Goal: Task Accomplishment & Management: Manage account settings

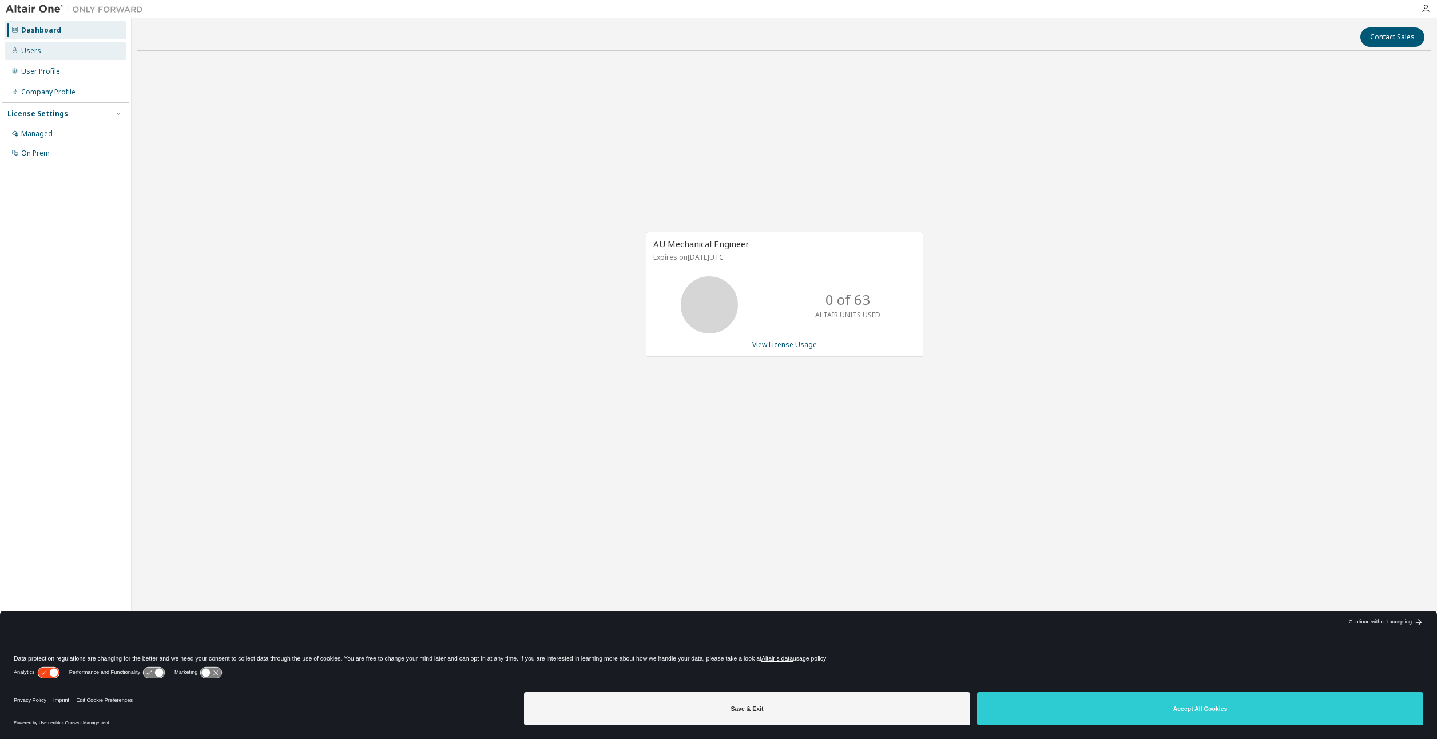
click at [37, 45] on div "Users" at bounding box center [66, 51] width 122 height 18
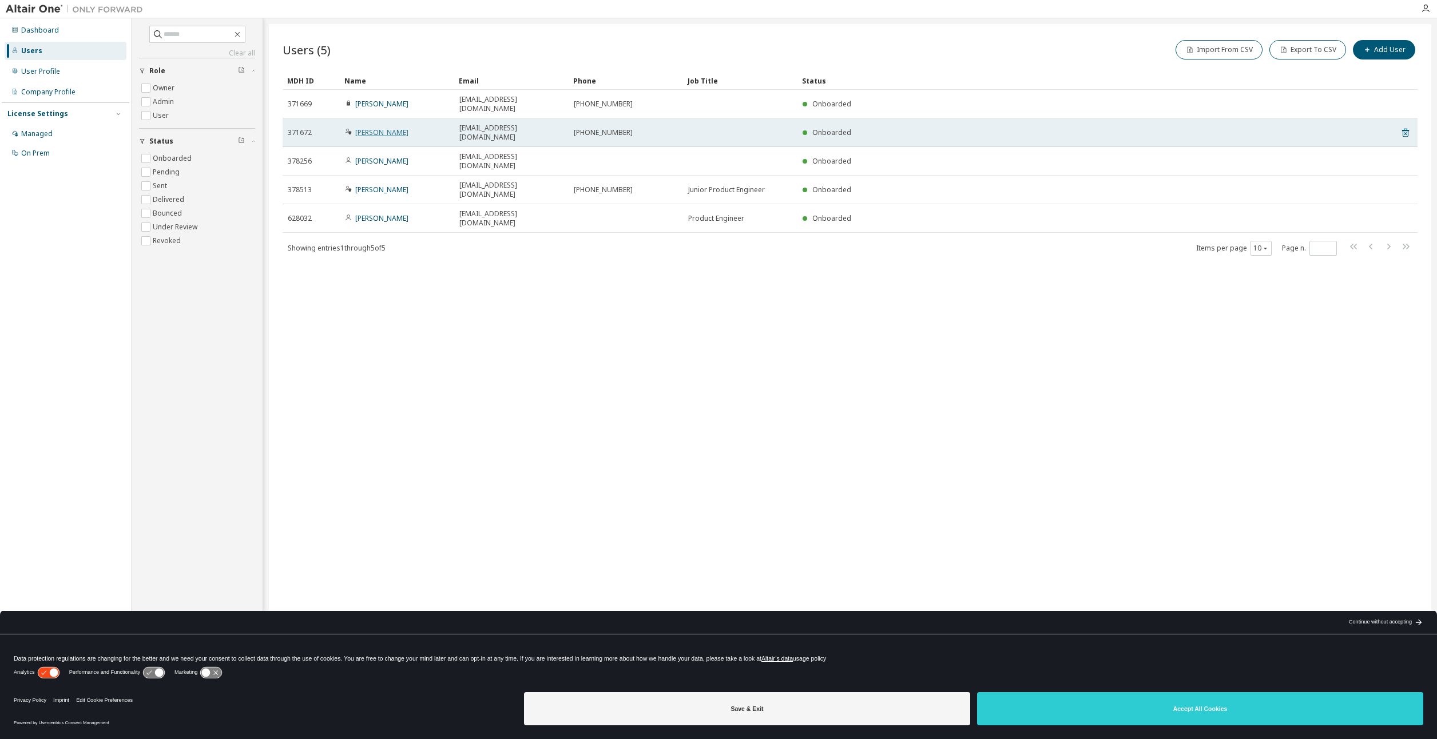
click at [398, 128] on link "Andrys Posthuma" at bounding box center [381, 133] width 53 height 10
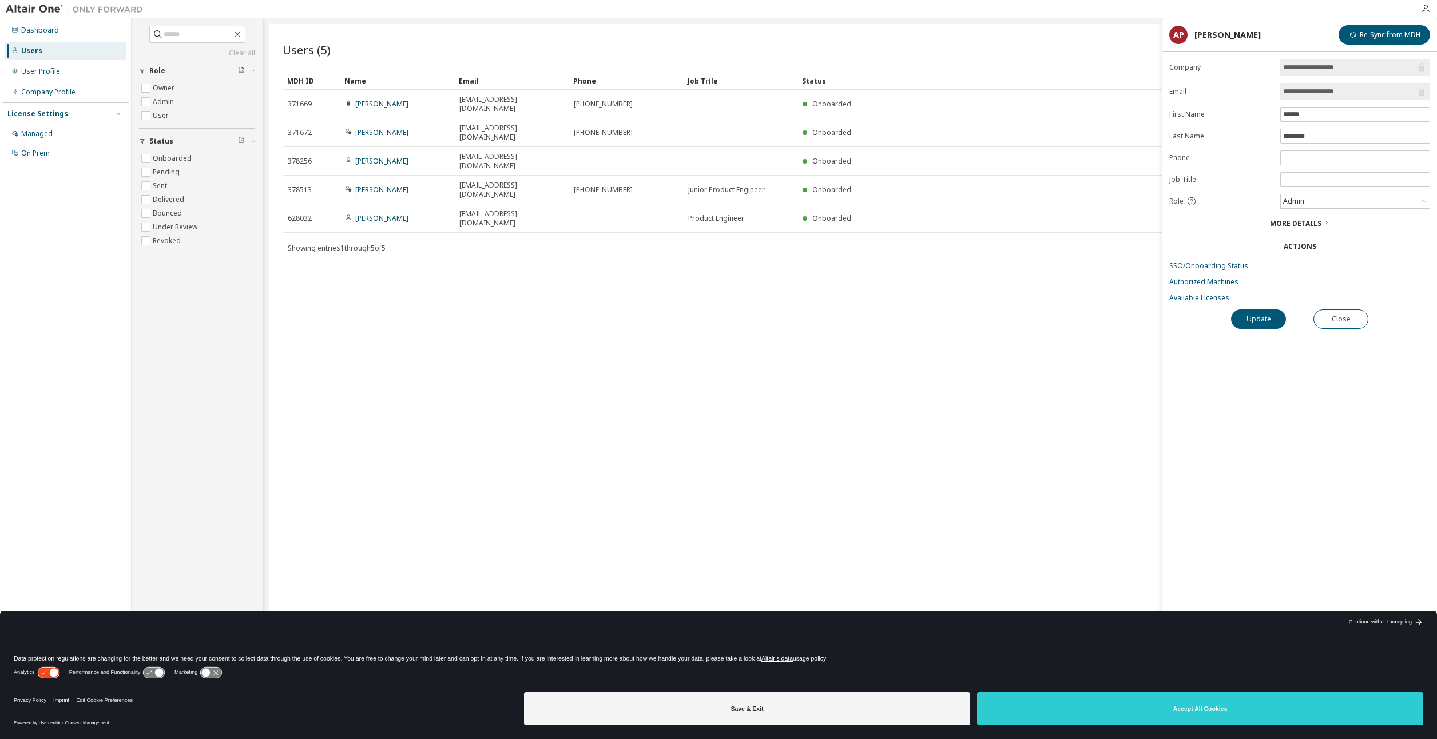
click at [1301, 218] on div "More Details" at bounding box center [1300, 224] width 261 height 16
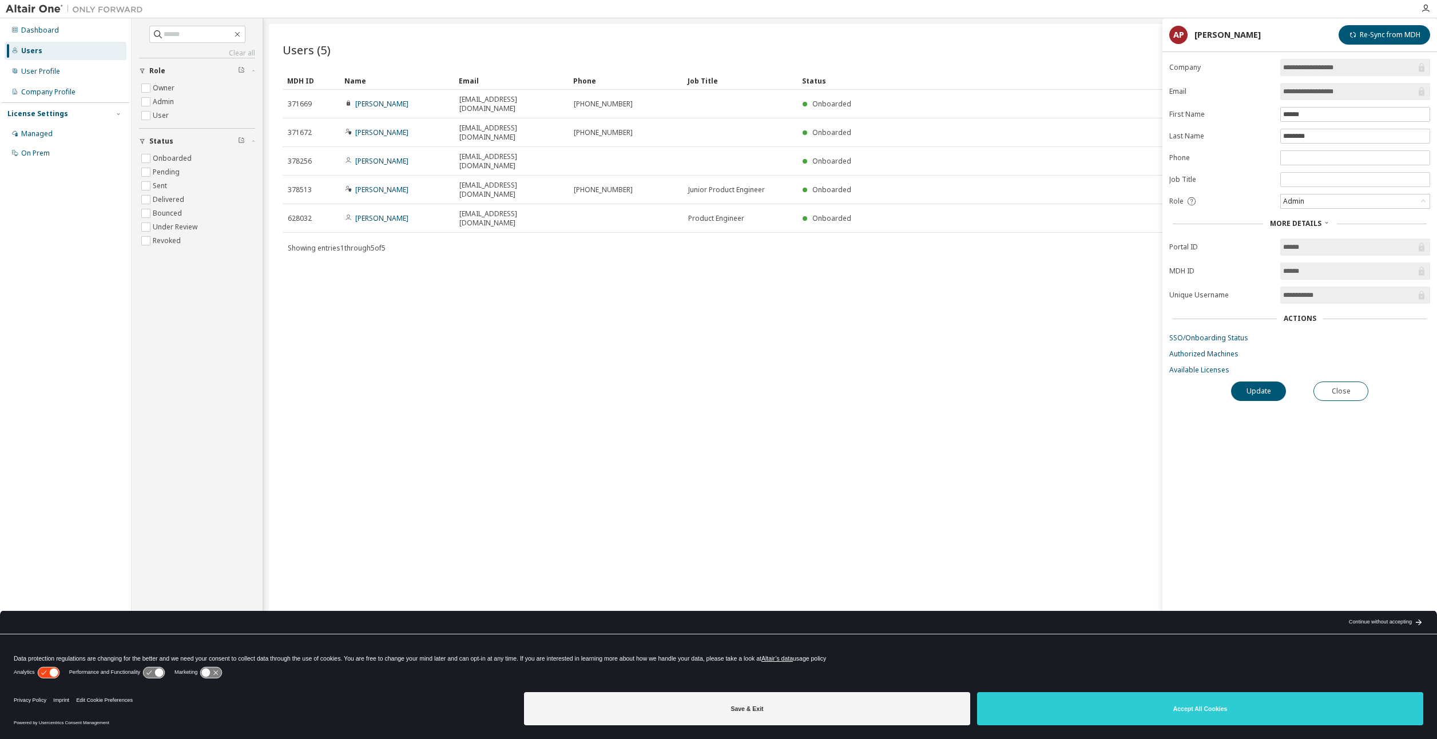
click at [1312, 322] on div "Actions" at bounding box center [1300, 318] width 33 height 9
click at [1265, 357] on link "Authorized Machines" at bounding box center [1300, 354] width 261 height 9
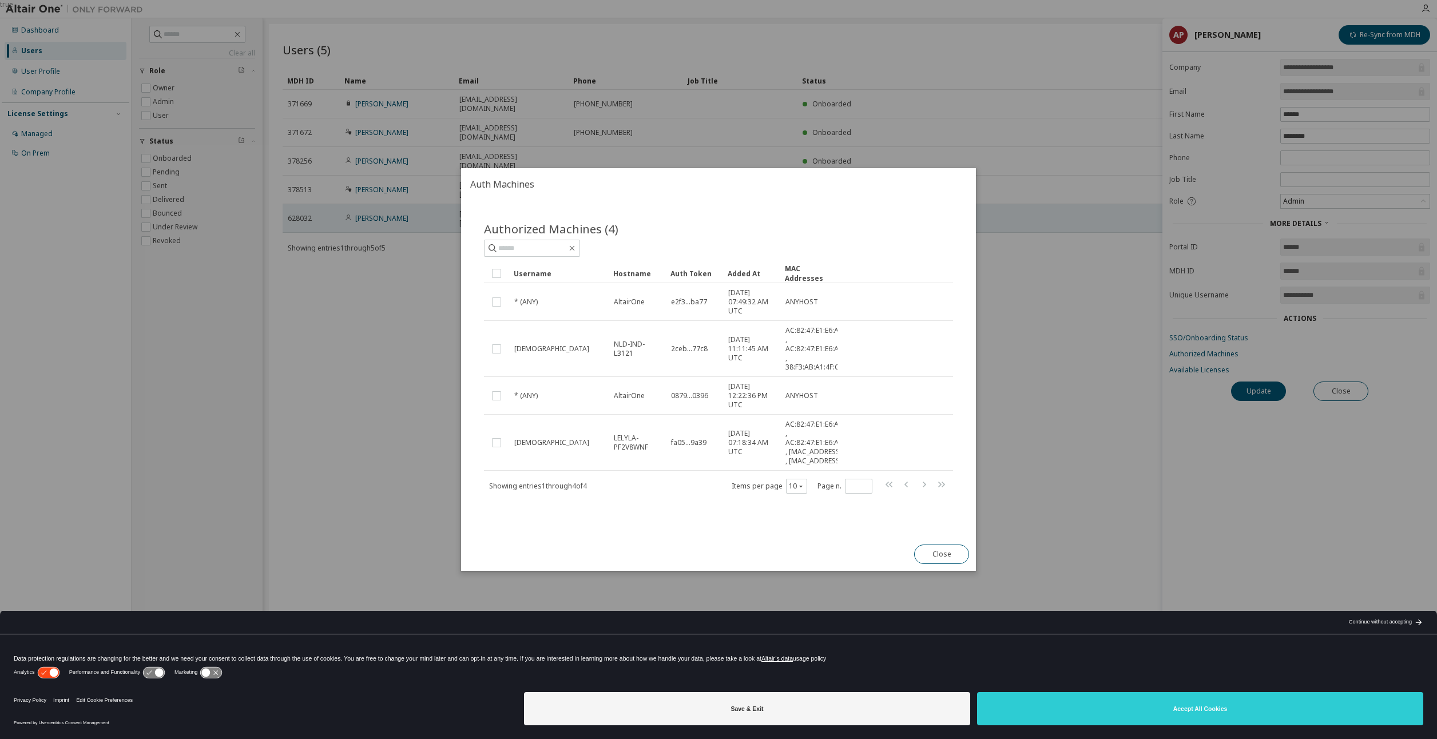
click at [1026, 172] on div "true" at bounding box center [718, 369] width 1437 height 739
